Goal: Information Seeking & Learning: Understand process/instructions

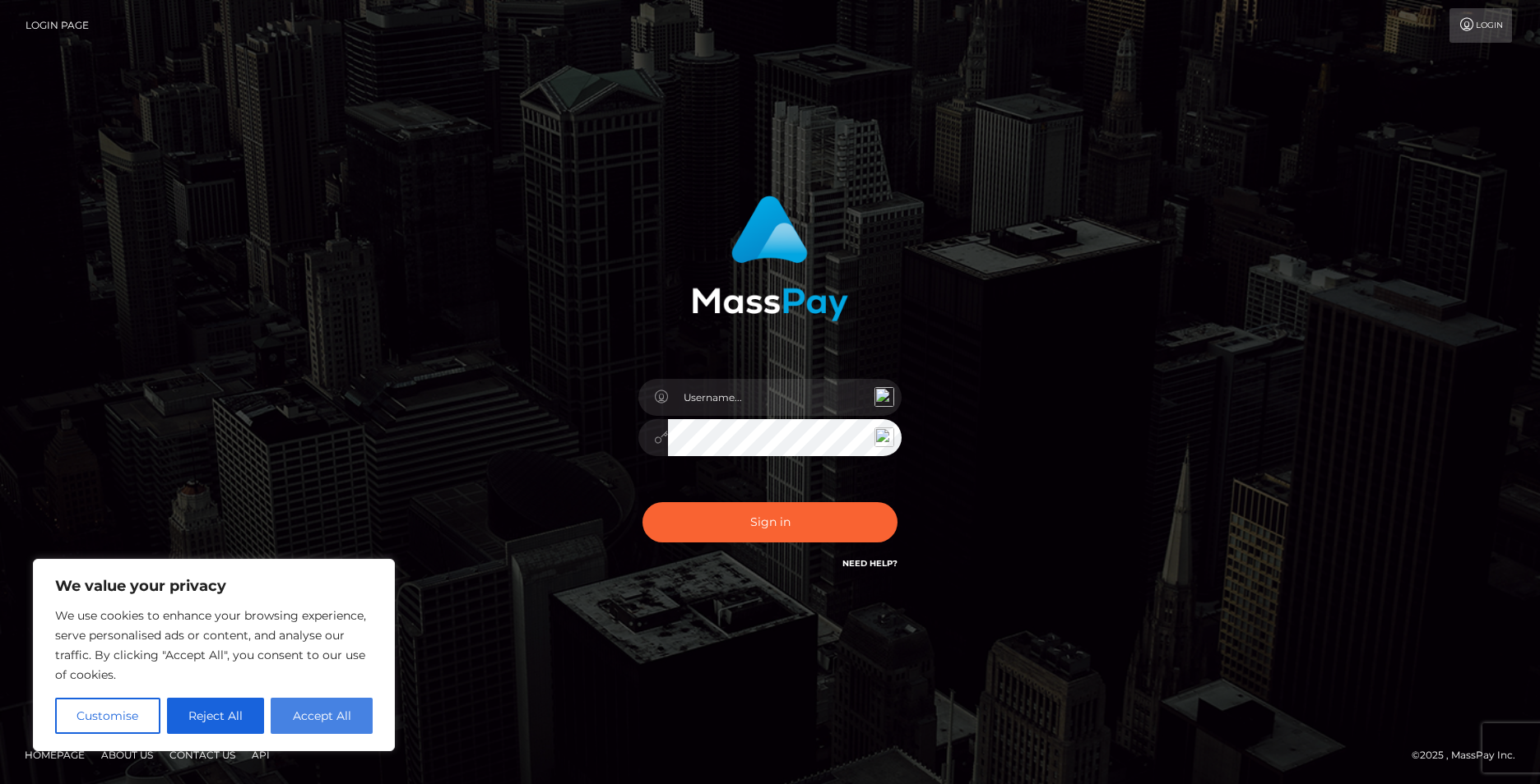
click at [304, 713] on button "Accept All" at bounding box center [321, 716] width 102 height 36
checkbox input "true"
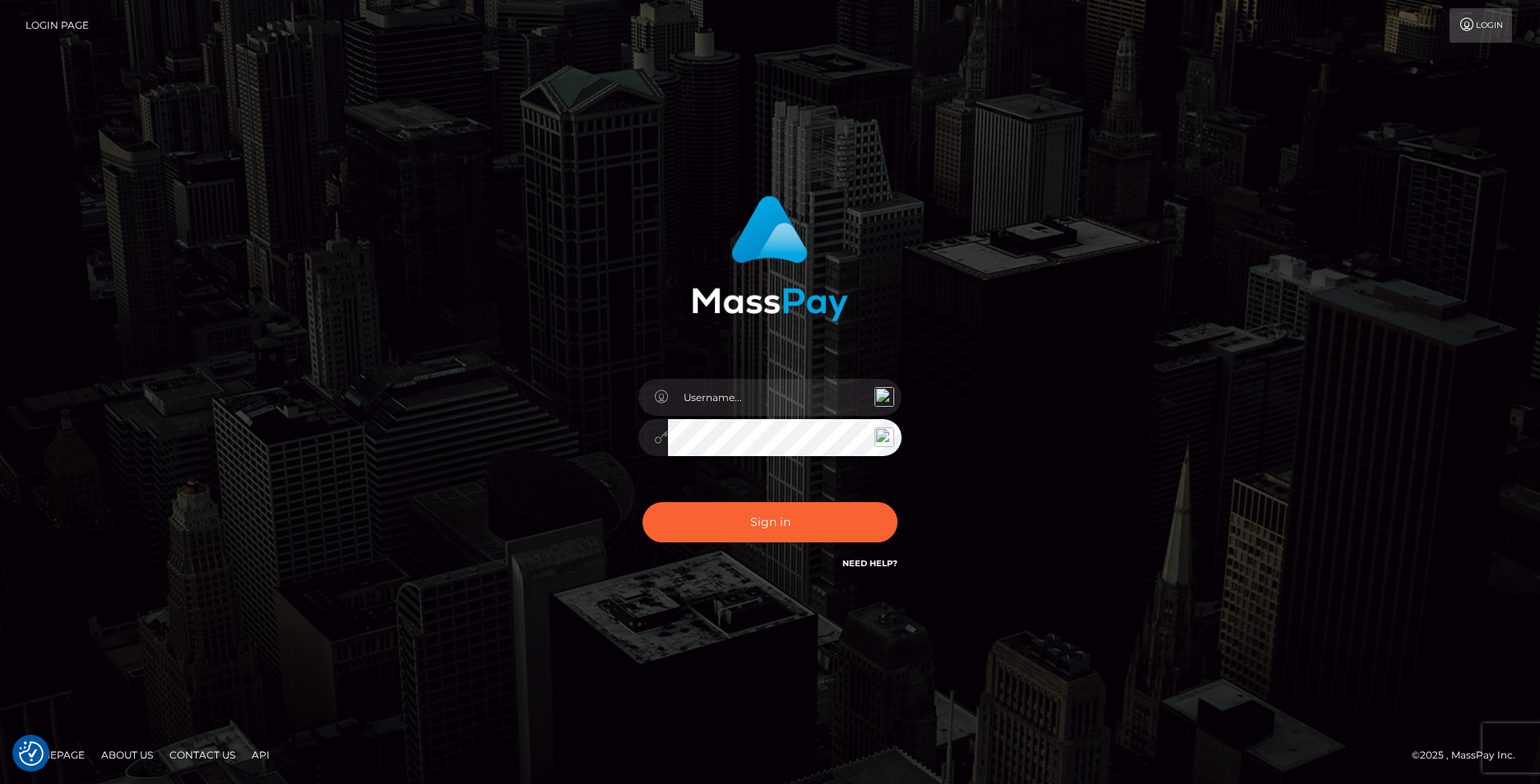
click at [878, 563] on link "Need Help?" at bounding box center [870, 563] width 55 height 11
click at [877, 568] on link "Need Help?" at bounding box center [870, 563] width 55 height 11
click at [1479, 26] on link "Login" at bounding box center [1480, 25] width 62 height 35
click at [856, 561] on link "Need Help?" at bounding box center [870, 563] width 55 height 11
